Goal: Task Accomplishment & Management: Use online tool/utility

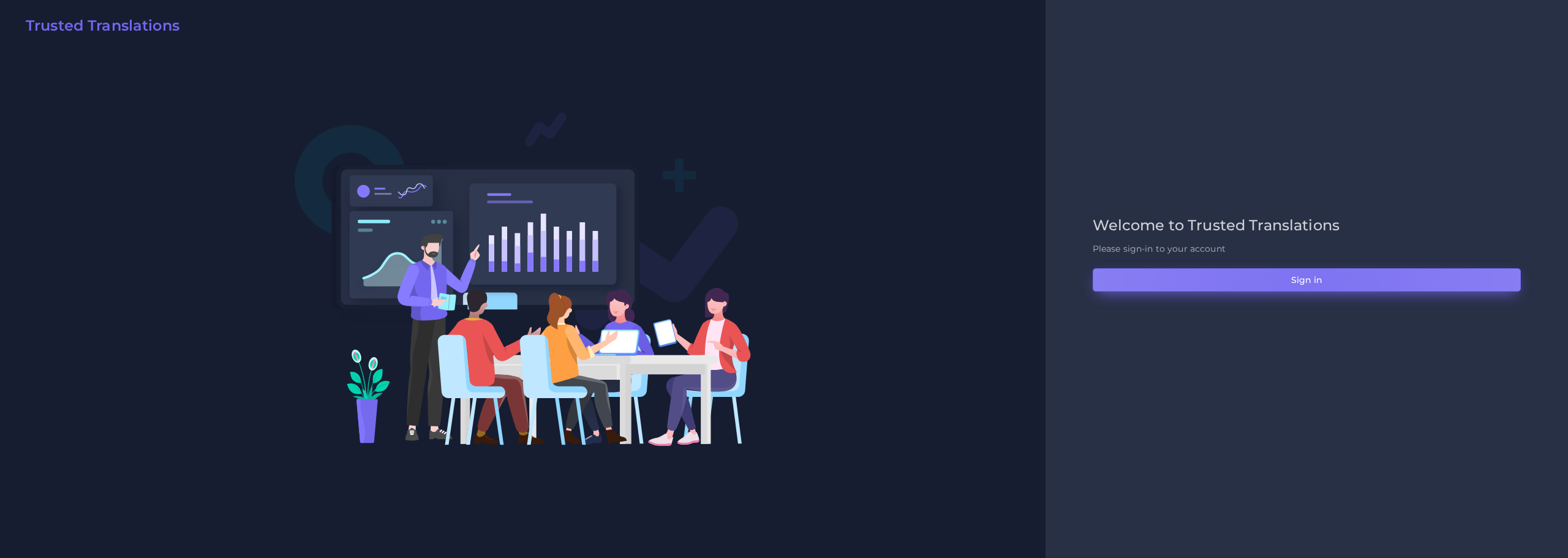
click at [1307, 281] on button "Sign in" at bounding box center [1307, 279] width 428 height 23
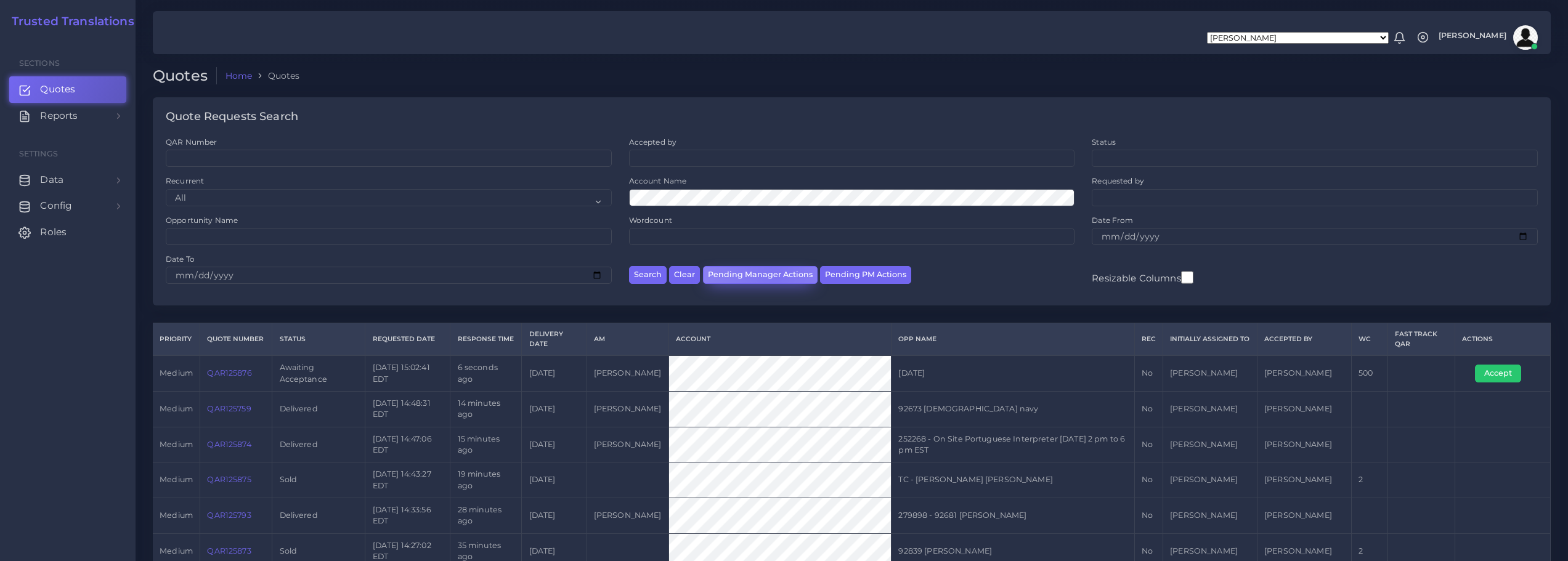
click at [774, 275] on button "Pending Manager Actions" at bounding box center [761, 274] width 115 height 18
select select "awaiting_manager_initial_review"
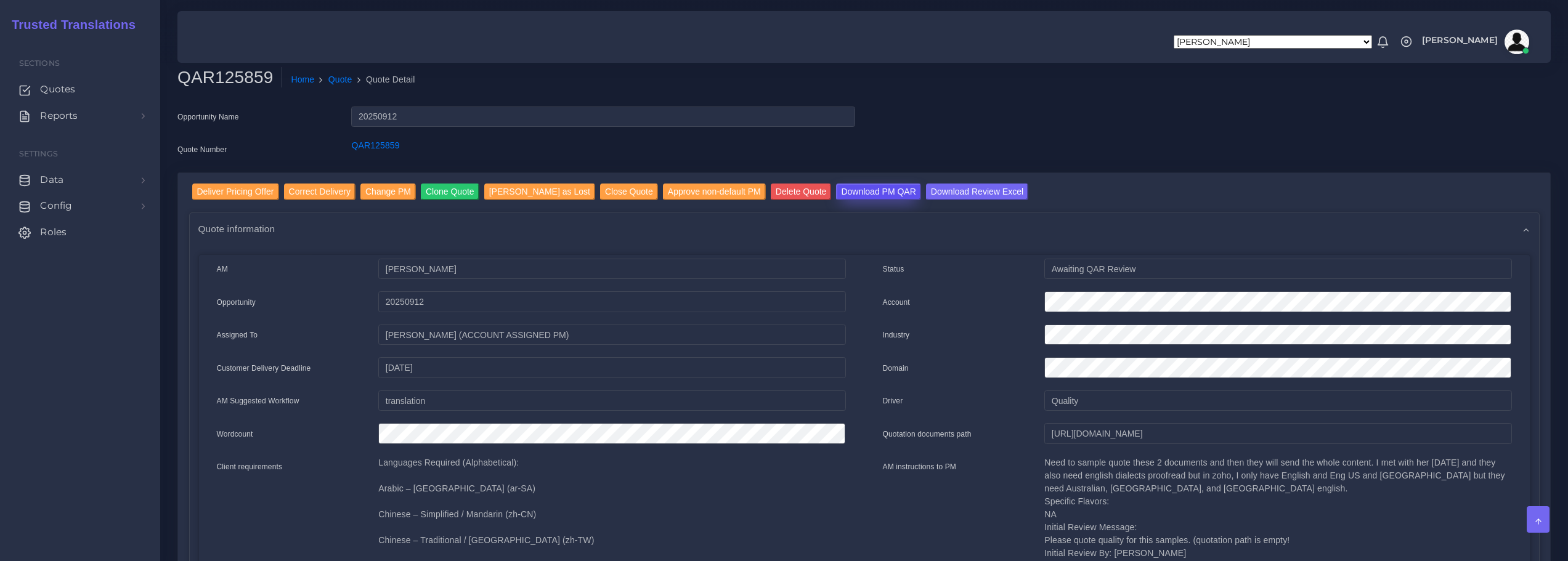
click at [860, 194] on input "Download PM QAR" at bounding box center [878, 192] width 84 height 17
click at [930, 190] on input "Download Review Excel" at bounding box center [977, 192] width 103 height 17
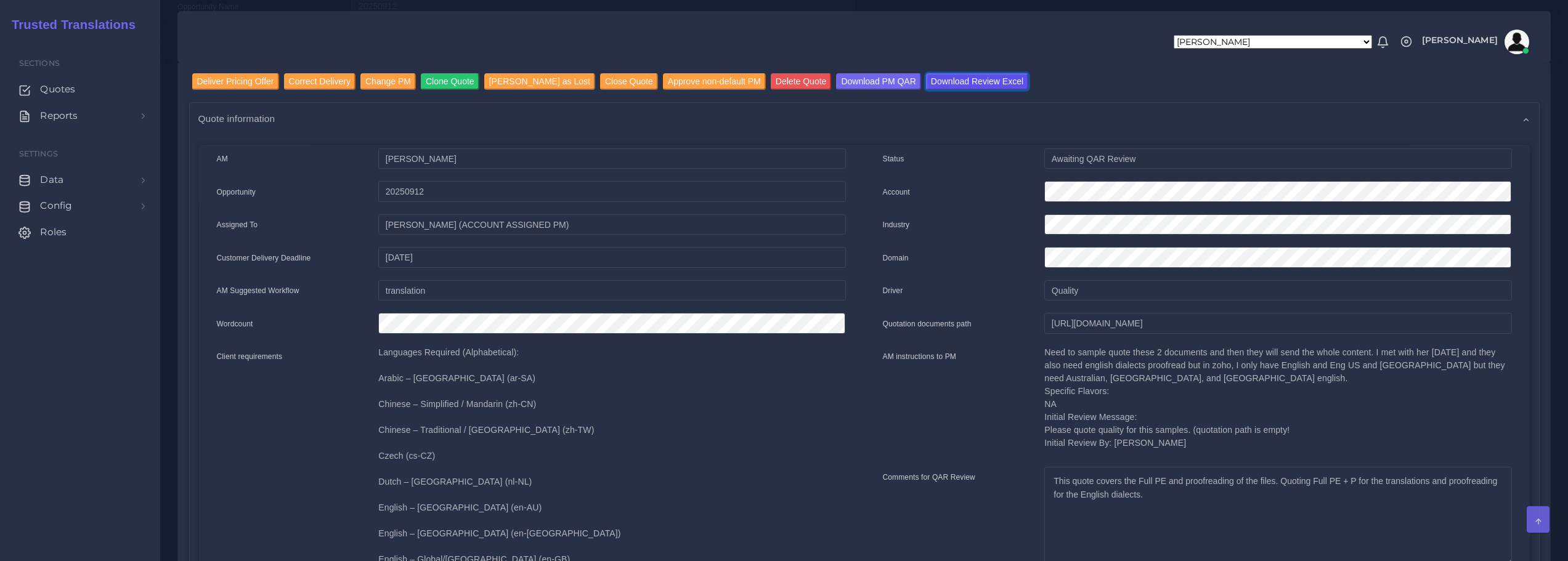
scroll to position [123, 0]
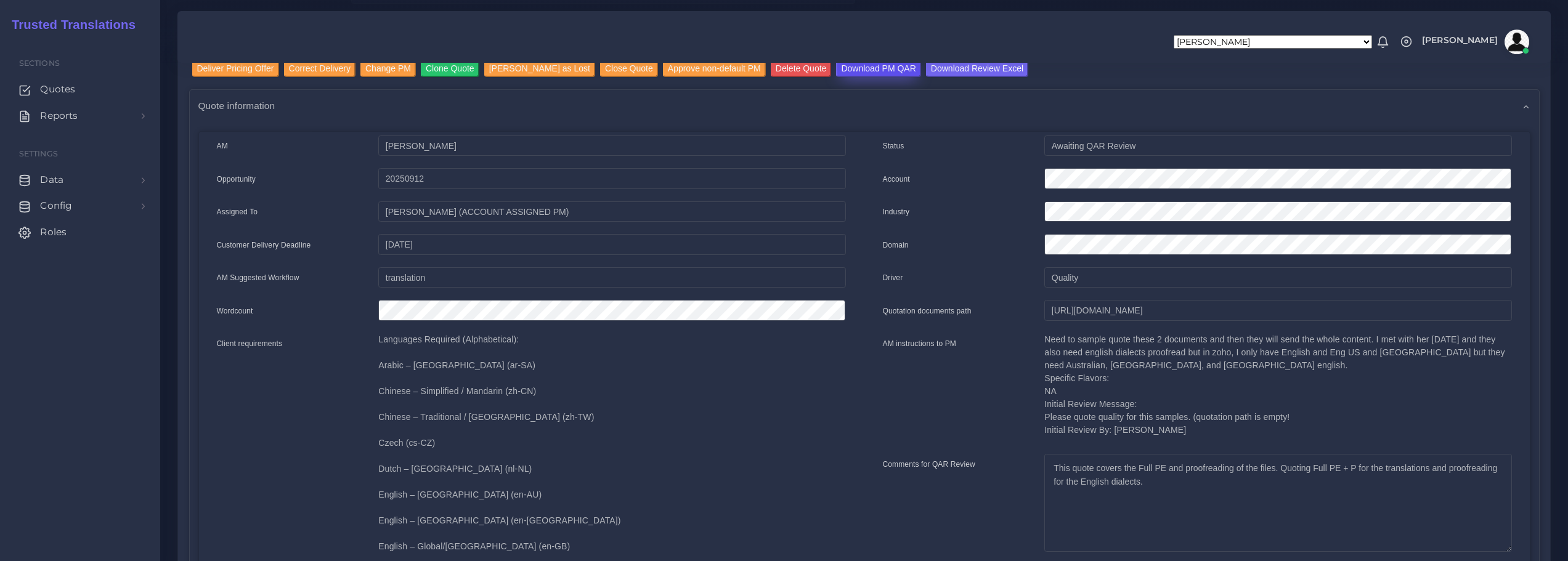
click at [855, 69] on input "Download PM QAR" at bounding box center [878, 69] width 84 height 17
click at [223, 70] on input "Deliver Pricing Offer" at bounding box center [236, 69] width 87 height 17
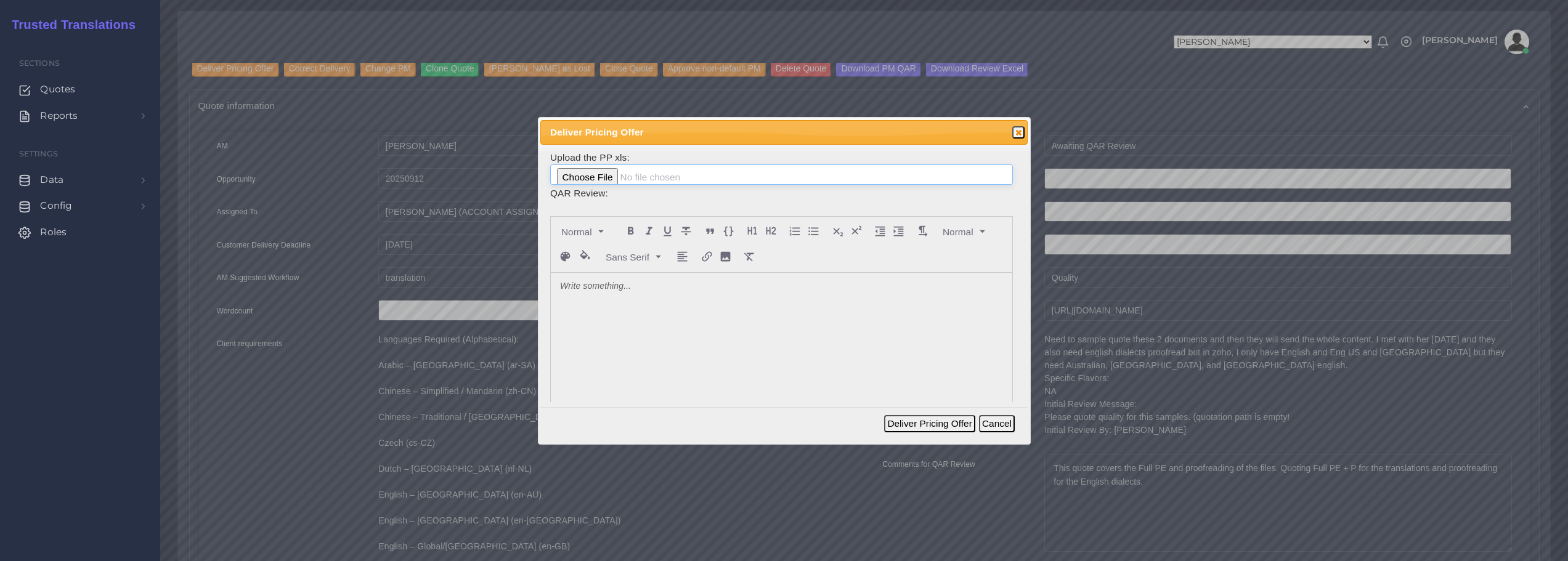
click at [604, 175] on input "file" at bounding box center [782, 175] width 463 height 21
type input "C:\fakepath\125859_Corporate_Counseling_Associates__Inc._-_CCA_ToAM.xlsx"
click at [655, 307] on div at bounding box center [782, 365] width 461 height 184
click at [942, 420] on button "Deliver Pricing Offer" at bounding box center [930, 424] width 91 height 17
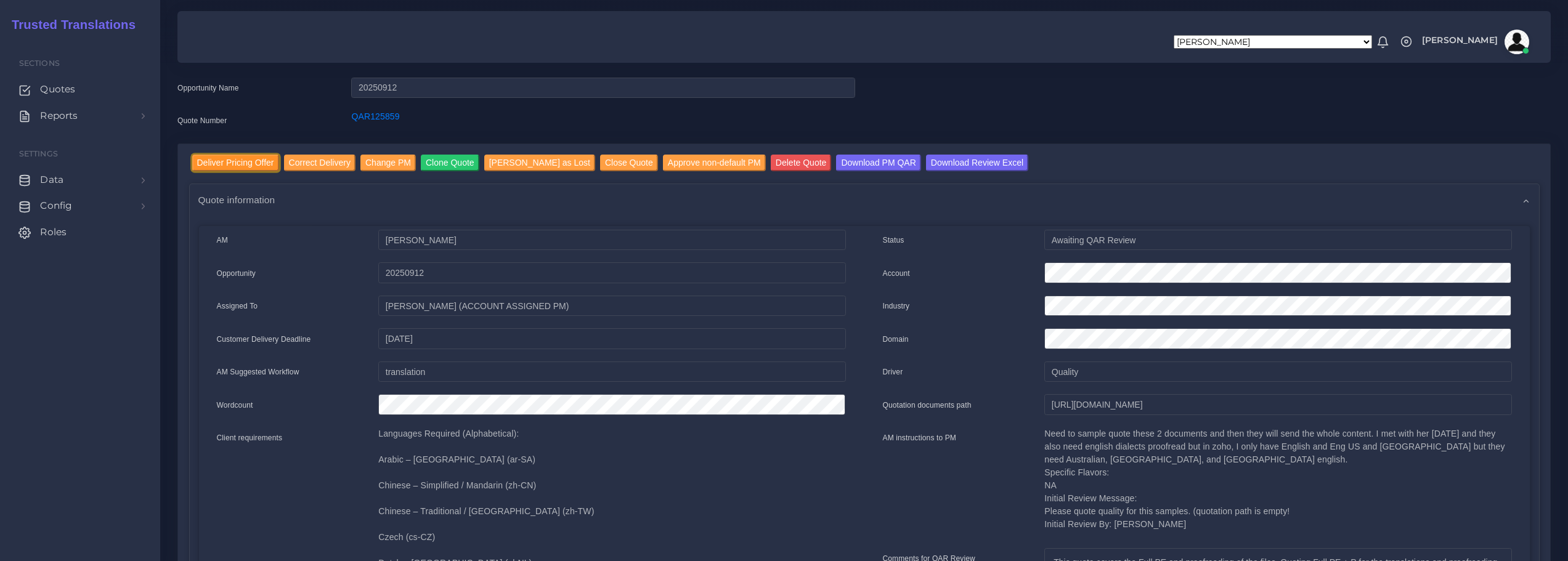
scroll to position [0, 0]
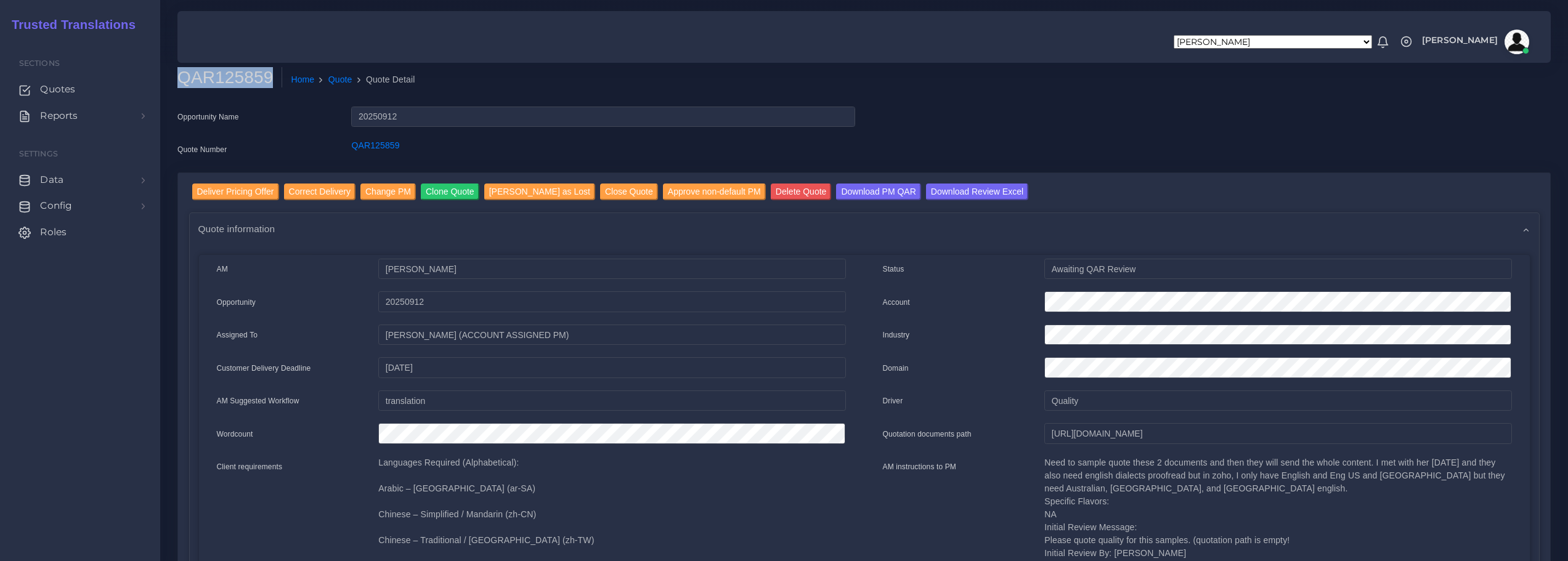
drag, startPoint x: 180, startPoint y: 81, endPoint x: 270, endPoint y: 88, distance: 90.3
click at [270, 83] on h2 "QAR125859" at bounding box center [230, 78] width 105 height 21
copy h2 "QAR125859"
click at [631, 42] on div "[PERSON_NAME] [PERSON_NAME] [PERSON_NAME] [PERSON_NAME] PM [PERSON_NAME] [PERSO…" at bounding box center [864, 37] width 1356 height 43
